Goal: Register for event/course

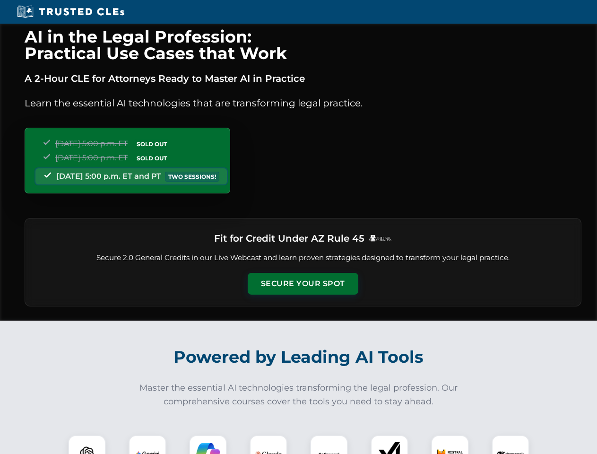
click at [302, 283] on button "Secure Your Spot" at bounding box center [303, 284] width 111 height 22
click at [87, 444] on img at bounding box center [86, 453] width 27 height 27
